Goal: Use online tool/utility: Utilize a website feature to perform a specific function

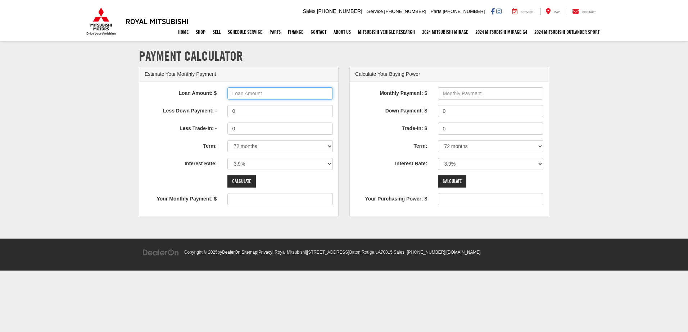
click at [267, 91] on input "Loan Amount: $" at bounding box center [279, 93] width 105 height 12
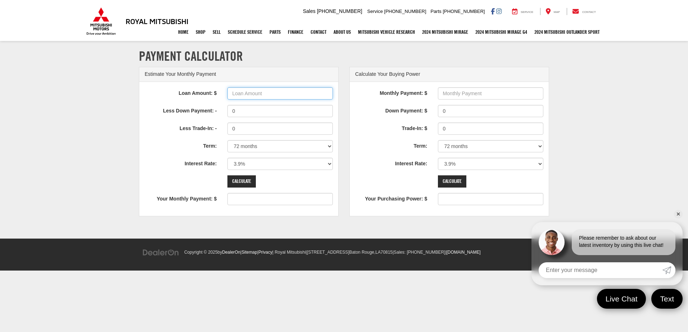
click at [251, 89] on input "Loan Amount: $" at bounding box center [279, 93] width 105 height 12
type input "54000"
type input "842"
select select "60"
type input "992"
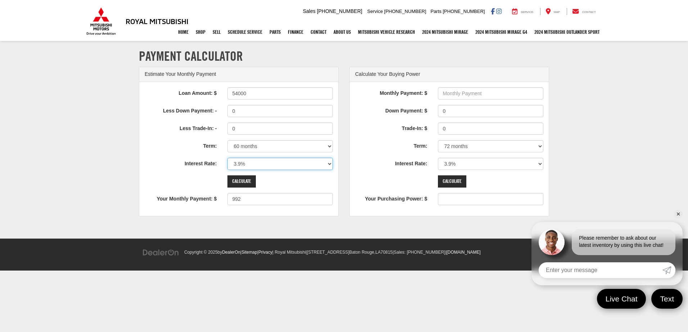
select select "4.9"
type input "1017"
click at [242, 182] on input "Calculate" at bounding box center [241, 182] width 28 height 12
drag, startPoint x: 270, startPoint y: 94, endPoint x: 222, endPoint y: 91, distance: 48.2
click at [222, 91] on div "Loan Amount: $ 54000" at bounding box center [238, 93] width 199 height 12
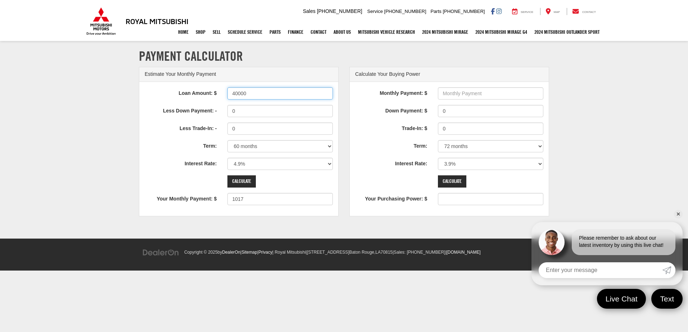
type input "40000"
type input "753"
click at [252, 164] on select "0% 0.9% 1.9% 2.9% 3.9% 4.9% 5.9% 6.9% 7.9% 8.9% 9.9% 10.9% 11.9% 12.9% 13.9% 14…" at bounding box center [279, 164] width 105 height 12
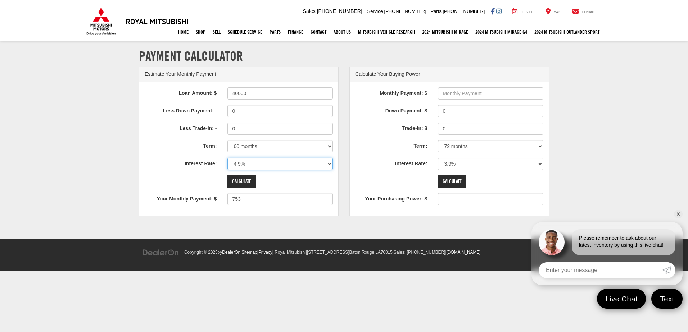
select select "3.9"
click at [227, 158] on select "0% 0.9% 1.9% 2.9% 3.9% 4.9% 5.9% 6.9% 7.9% 8.9% 9.9% 10.9% 11.9% 12.9% 13.9% 14…" at bounding box center [279, 164] width 105 height 12
type input "735"
click at [254, 144] on select "12 months 24 months 36 months 48 months 60 months 66 months 72 months 84 months" at bounding box center [279, 146] width 105 height 12
select select "48"
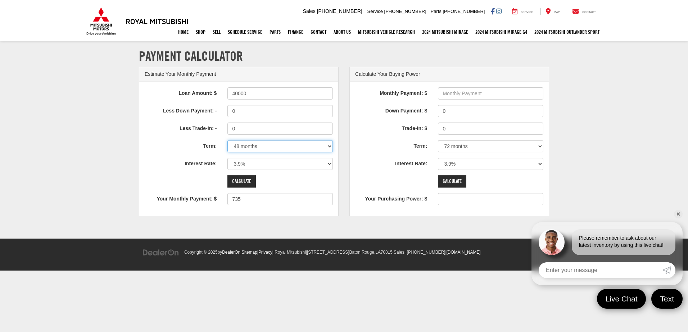
click at [227, 140] on select "12 months 24 months 36 months 48 months 60 months 66 months 72 months 84 months" at bounding box center [279, 146] width 105 height 12
type input "901"
drag, startPoint x: 260, startPoint y: 93, endPoint x: 222, endPoint y: 90, distance: 37.5
click at [222, 90] on div "40000" at bounding box center [280, 93] width 116 height 12
type input "35000"
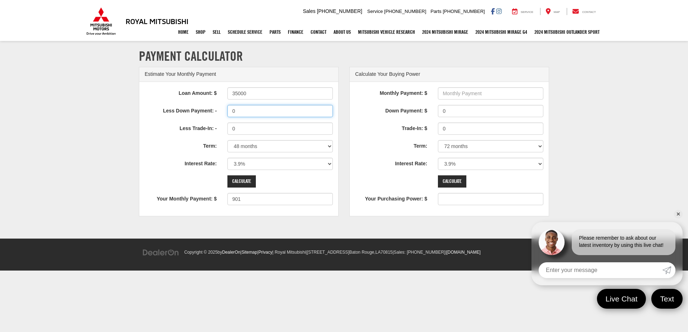
type input "789"
click at [275, 68] on div "Estimate Your Monthly Payment" at bounding box center [238, 74] width 199 height 15
click at [260, 93] on input "35000" at bounding box center [279, 93] width 105 height 12
type input "3"
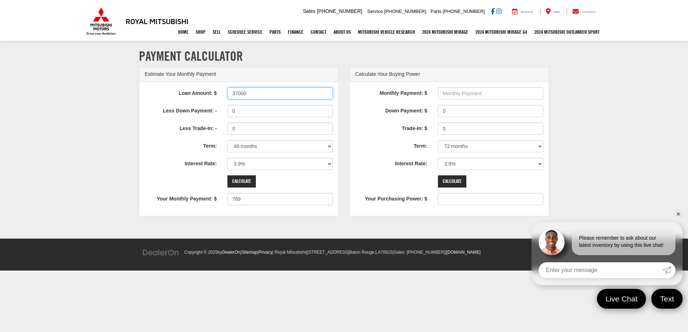
type input "37000"
type input "834"
click at [256, 115] on input "0" at bounding box center [279, 111] width 105 height 12
click at [327, 161] on select "0% 0.9% 1.9% 2.9% 3.9% 4.9% 5.9% 6.9% 7.9% 8.9% 9.9% 10.9% 11.9% 12.9% 13.9% 14…" at bounding box center [279, 164] width 105 height 12
select select "2.9"
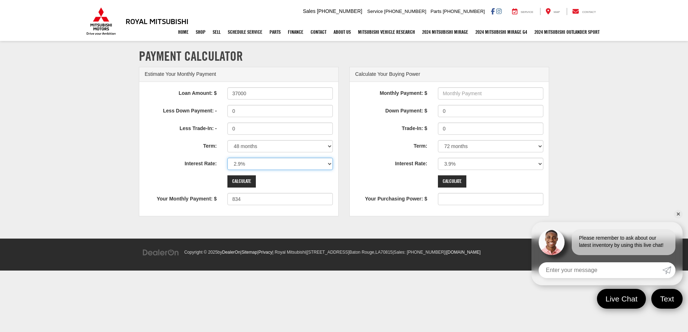
click at [227, 158] on select "0% 0.9% 1.9% 2.9% 3.9% 4.9% 5.9% 6.9% 7.9% 8.9% 9.9% 10.9% 11.9% 12.9% 13.9% 14…" at bounding box center [279, 164] width 105 height 12
type input "817"
click at [331, 164] on select "0% 0.9% 1.9% 2.9% 3.9% 4.9% 5.9% 6.9% 7.9% 8.9% 9.9% 10.9% 11.9% 12.9% 13.9% 14…" at bounding box center [279, 164] width 105 height 12
select select "3.9"
click at [227, 158] on select "0% 0.9% 1.9% 2.9% 3.9% 4.9% 5.9% 6.9% 7.9% 8.9% 9.9% 10.9% 11.9% 12.9% 13.9% 14…" at bounding box center [279, 164] width 105 height 12
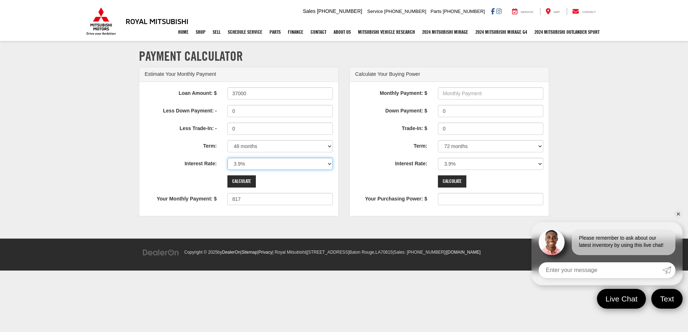
type input "834"
click at [147, 135] on div "Less Trade-In: - 0" at bounding box center [238, 129] width 199 height 12
click at [327, 147] on select "12 months 24 months 36 months 48 months 60 months 66 months 72 months 84 months" at bounding box center [279, 146] width 105 height 12
click at [345, 135] on div "Calculate Your Buying Power Monthly Payment: $ Down Payment: $ 0 Trade-In: $ 0 …" at bounding box center [449, 145] width 210 height 157
click at [345, 134] on div "Calculate Your Buying Power Monthly Payment: $ Down Payment: $ 0 Trade-In: $ 0 …" at bounding box center [449, 145] width 210 height 157
